Goal: Task Accomplishment & Management: Manage account settings

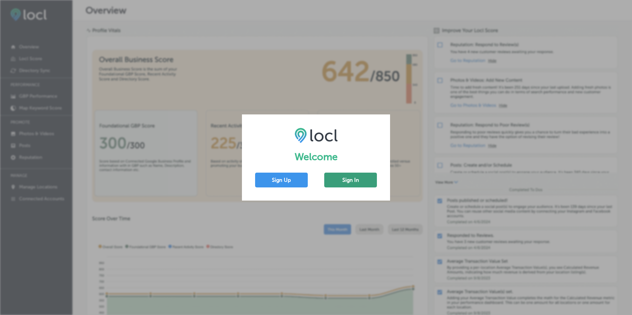
click at [353, 180] on button "Sign In" at bounding box center [350, 180] width 53 height 15
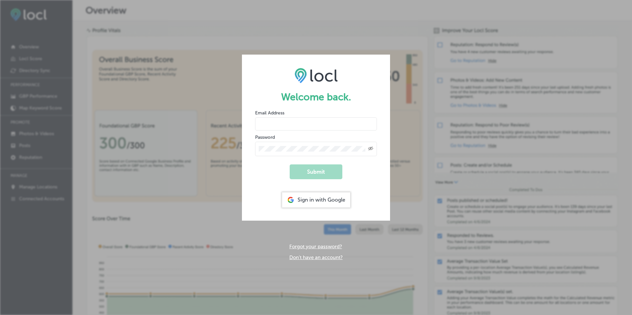
click at [286, 121] on input "email" at bounding box center [316, 123] width 122 height 13
type input "[PERSON_NAME][EMAIL_ADDRESS][DOMAIN_NAME]"
click at [370, 148] on icon "Toggle password visibility" at bounding box center [370, 148] width 5 height 4
click at [306, 168] on button "Submit" at bounding box center [315, 171] width 53 height 15
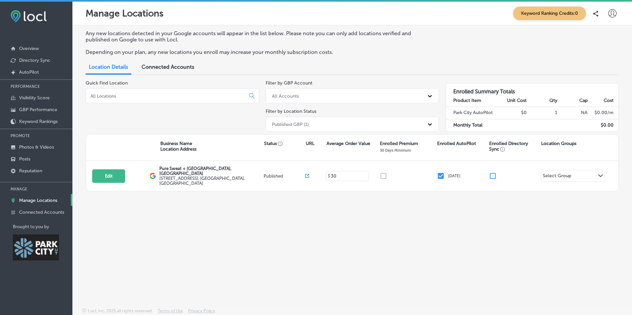
click at [611, 11] on icon at bounding box center [612, 13] width 8 height 8
click at [604, 38] on p "My Account" at bounding box center [603, 37] width 30 height 8
select select "US"
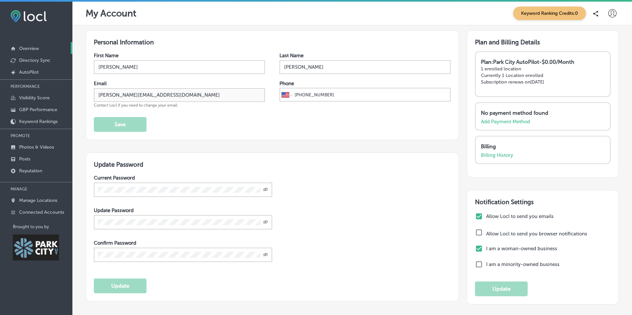
click at [34, 49] on p "Overview" at bounding box center [29, 49] width 20 height 6
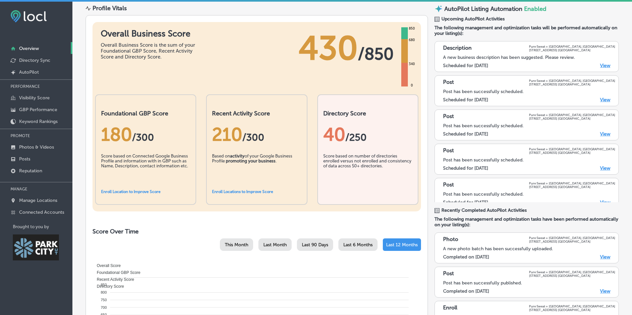
scroll to position [40, 0]
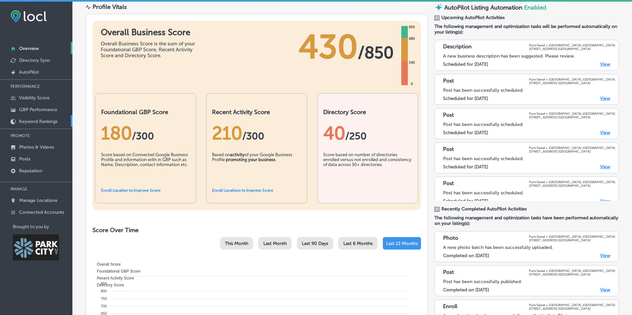
click at [36, 120] on p "Keyword Rankings" at bounding box center [38, 122] width 38 height 6
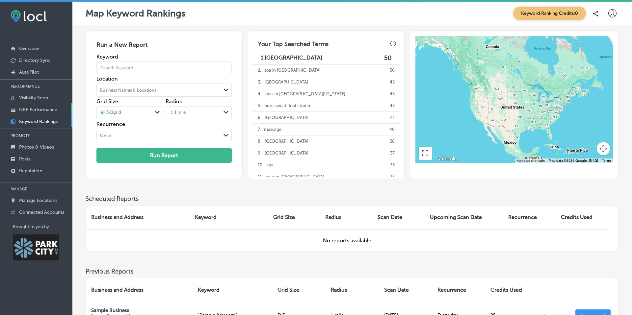
click at [38, 111] on p "GBP Performance" at bounding box center [38, 110] width 38 height 6
